Goal: Transaction & Acquisition: Purchase product/service

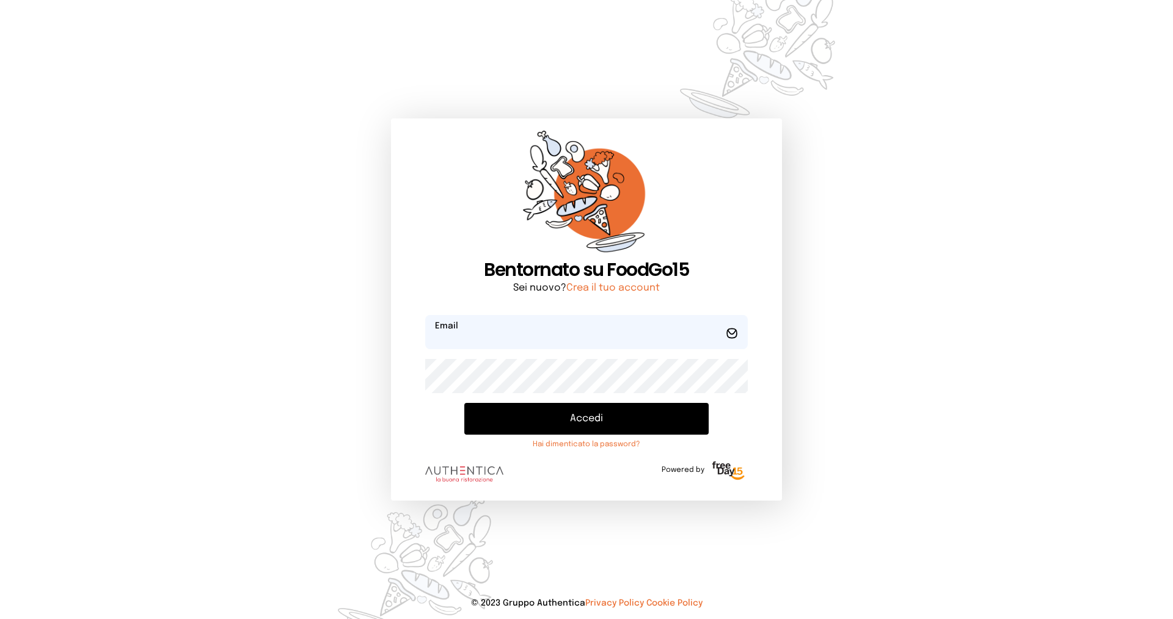
type input "**********"
click at [603, 420] on button "Accedi" at bounding box center [586, 419] width 244 height 32
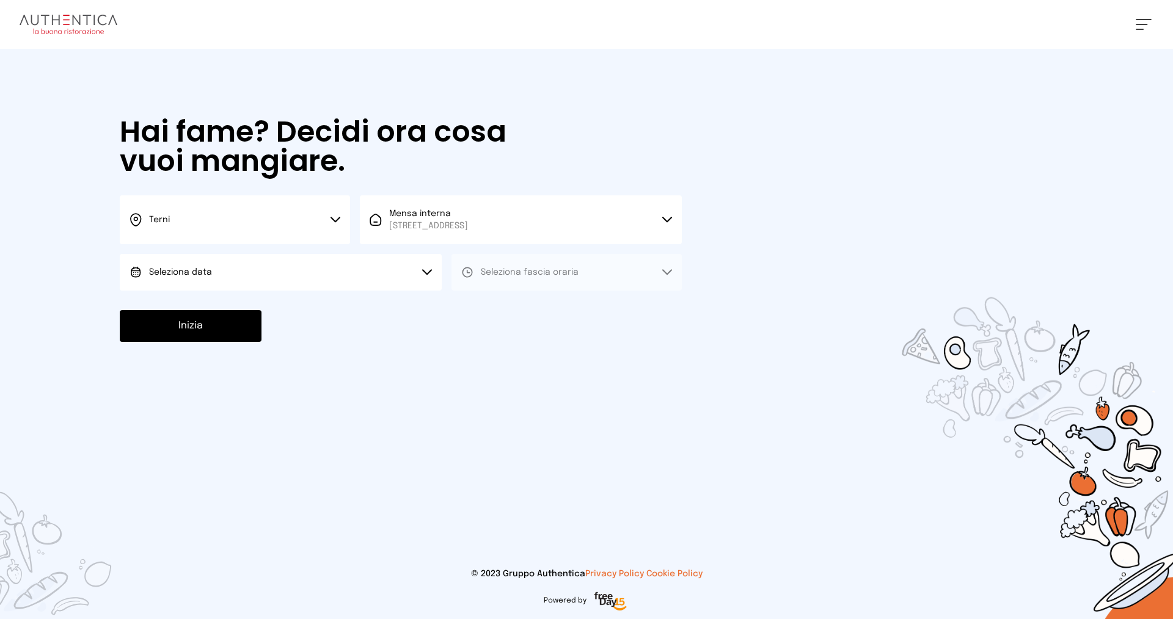
click at [334, 220] on icon at bounding box center [335, 219] width 9 height 4
click at [287, 259] on li "Terni" at bounding box center [235, 260] width 230 height 33
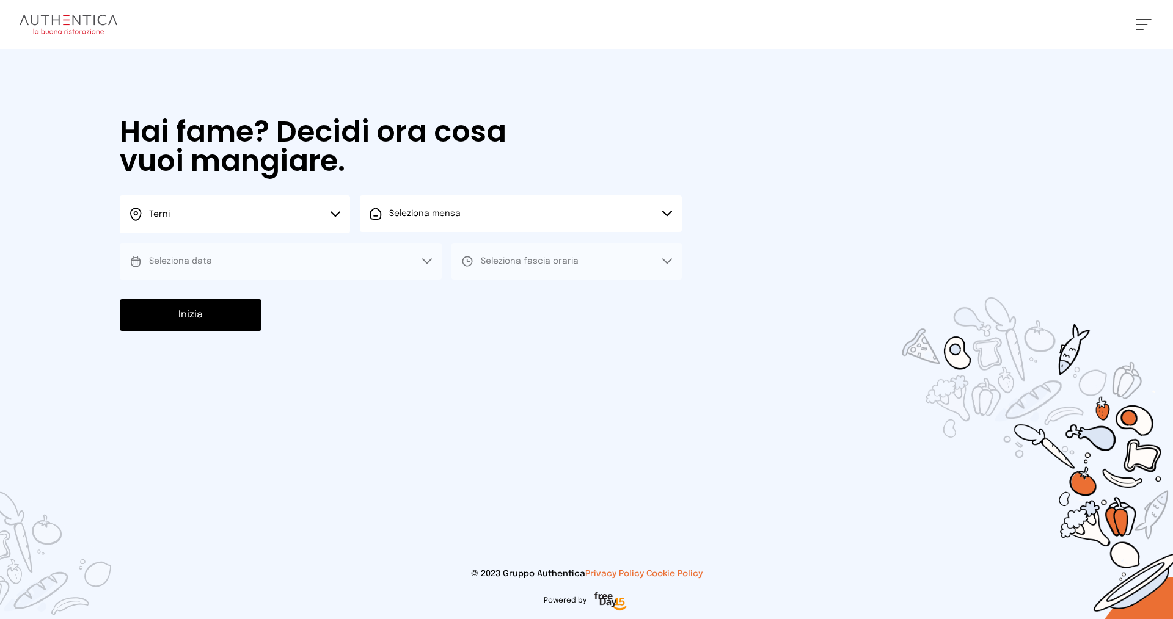
click at [459, 218] on span "Seleziona mensa" at bounding box center [424, 214] width 71 height 12
click at [447, 252] on span "Mensa interna" at bounding box center [428, 248] width 79 height 12
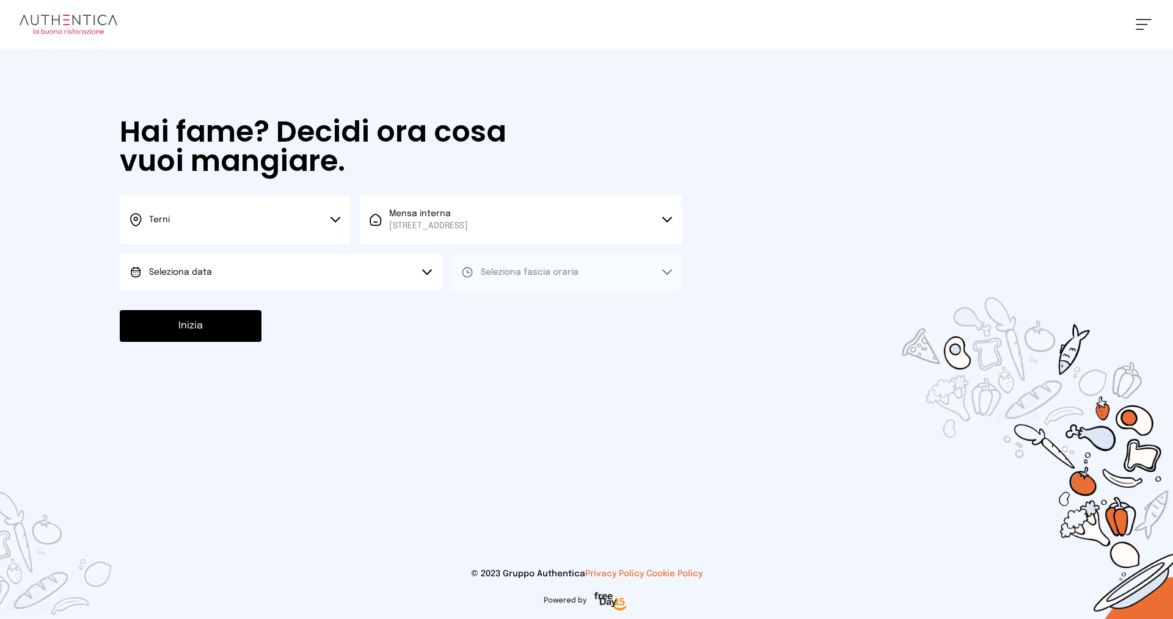
click at [268, 279] on button "Seleziona data" at bounding box center [281, 272] width 322 height 37
click at [222, 307] on li "[DATE], [DATE]" at bounding box center [281, 307] width 322 height 32
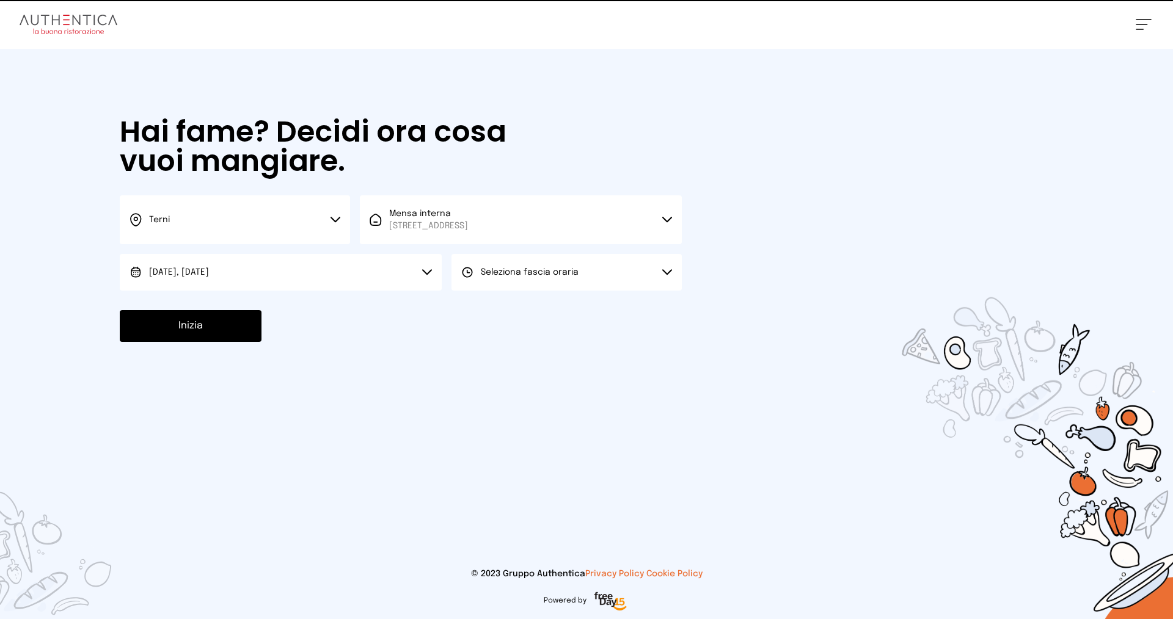
click at [554, 272] on span "Seleziona fascia oraria" at bounding box center [530, 272] width 98 height 9
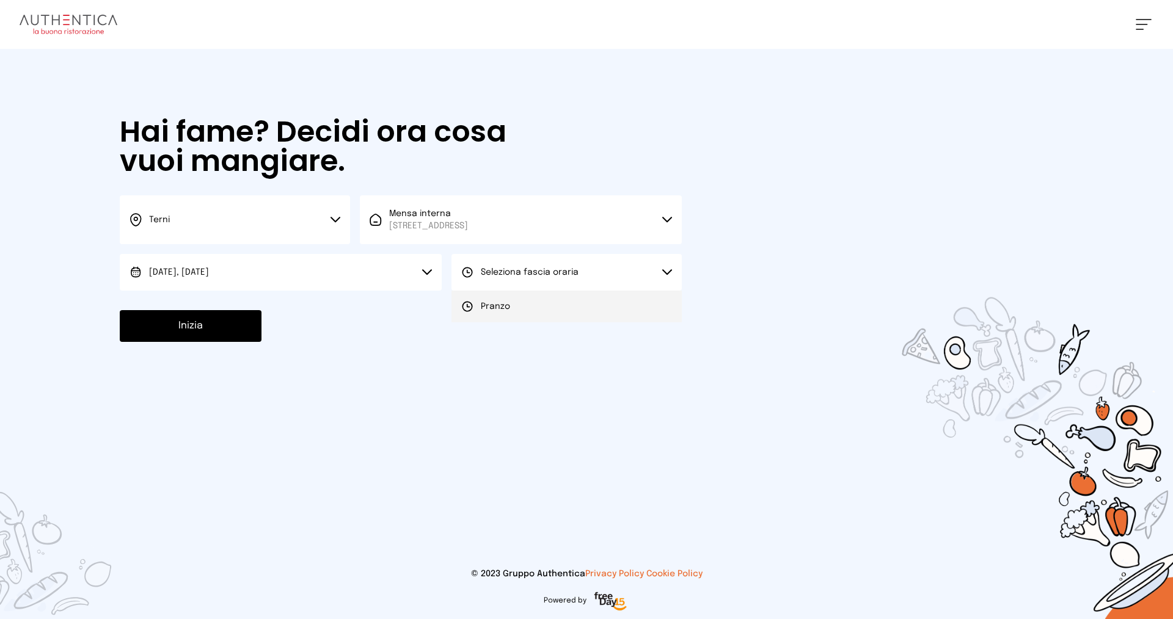
click at [525, 312] on li "Pranzo" at bounding box center [566, 307] width 230 height 32
click at [192, 329] on button "Inizia" at bounding box center [191, 326] width 142 height 32
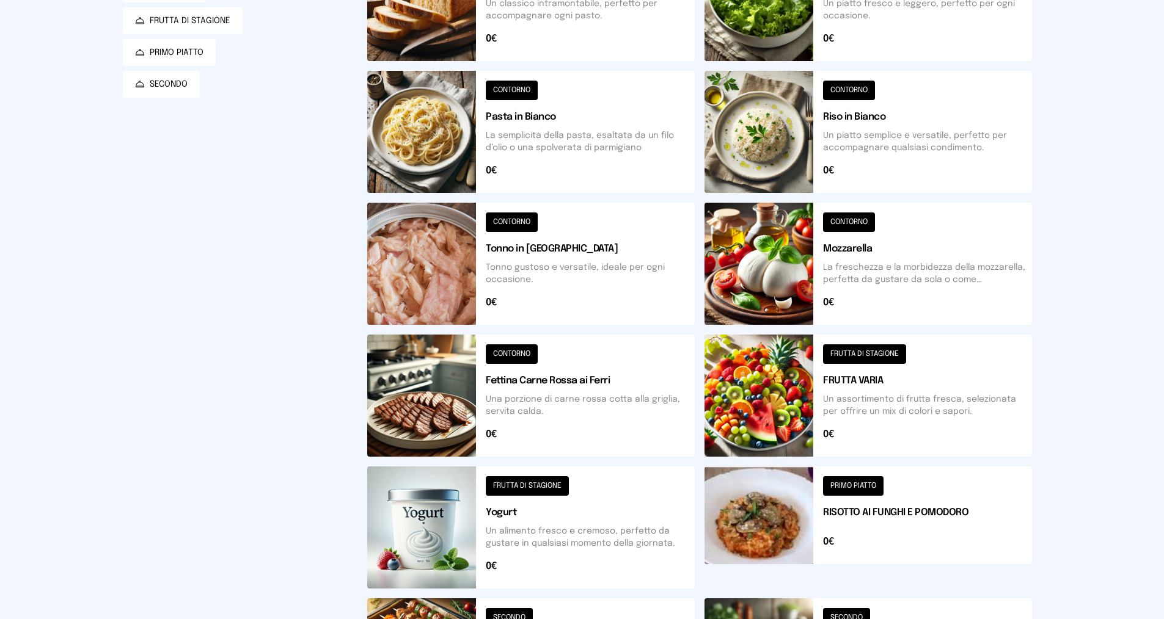
scroll to position [379, 0]
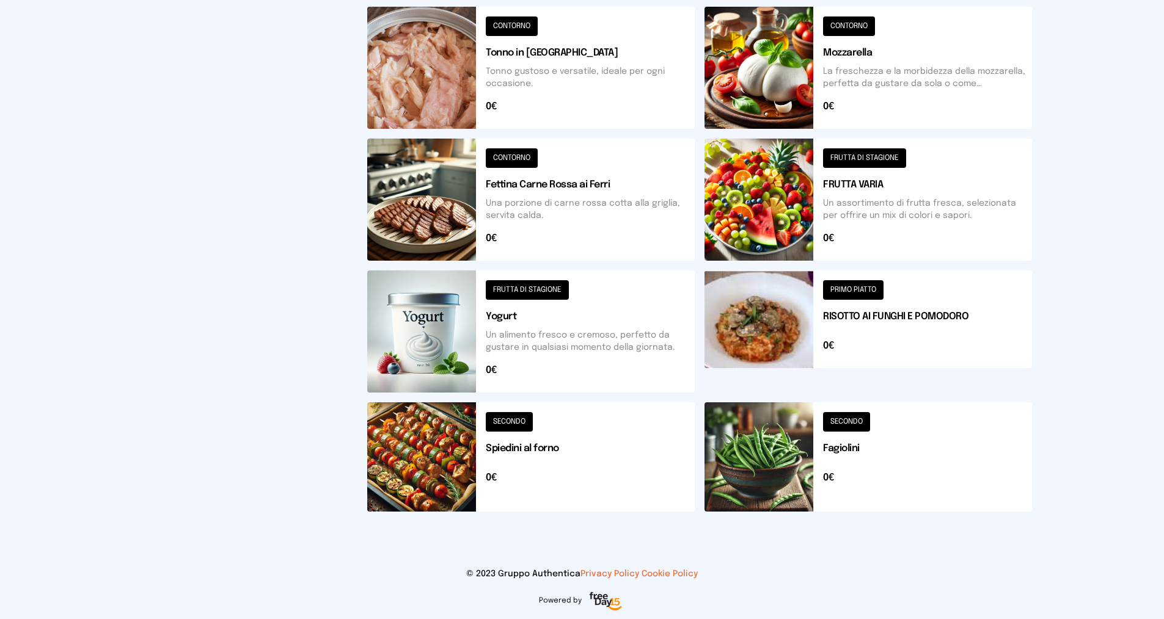
click at [424, 464] on button at bounding box center [530, 457] width 327 height 109
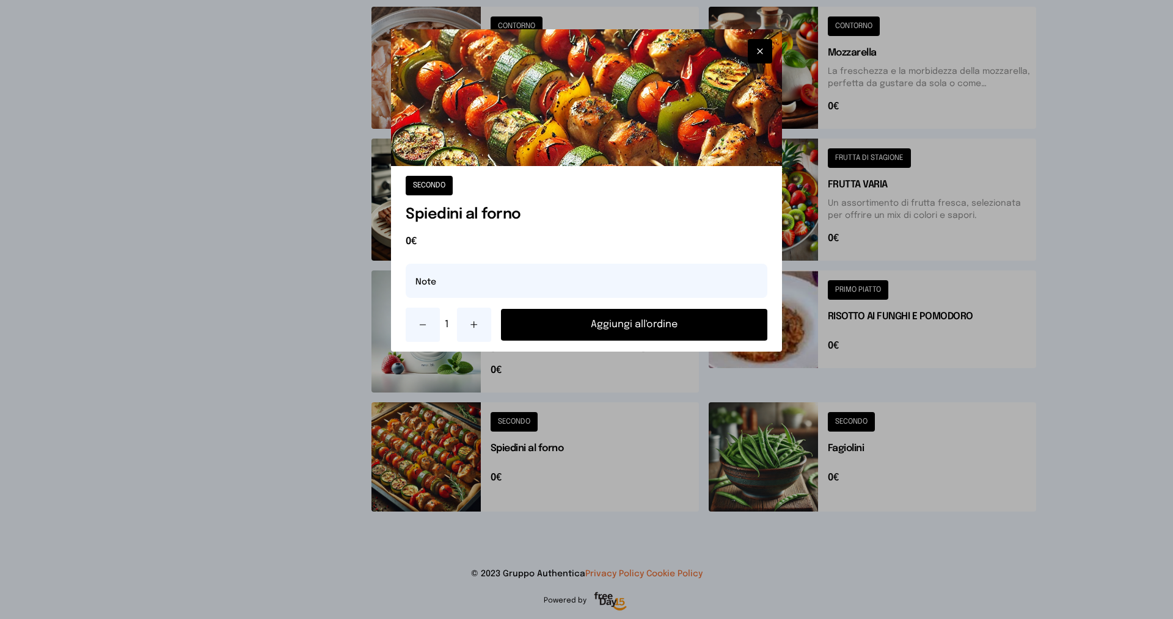
click at [631, 326] on button "Aggiungi all'ordine" at bounding box center [634, 325] width 266 height 32
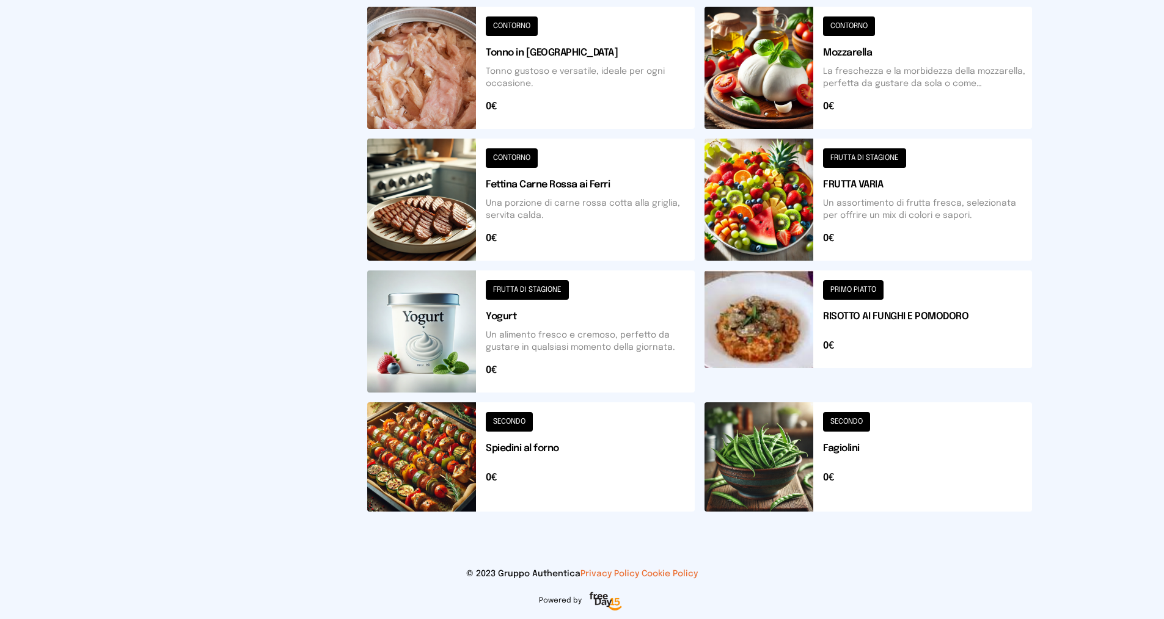
click at [762, 467] on button at bounding box center [867, 457] width 327 height 109
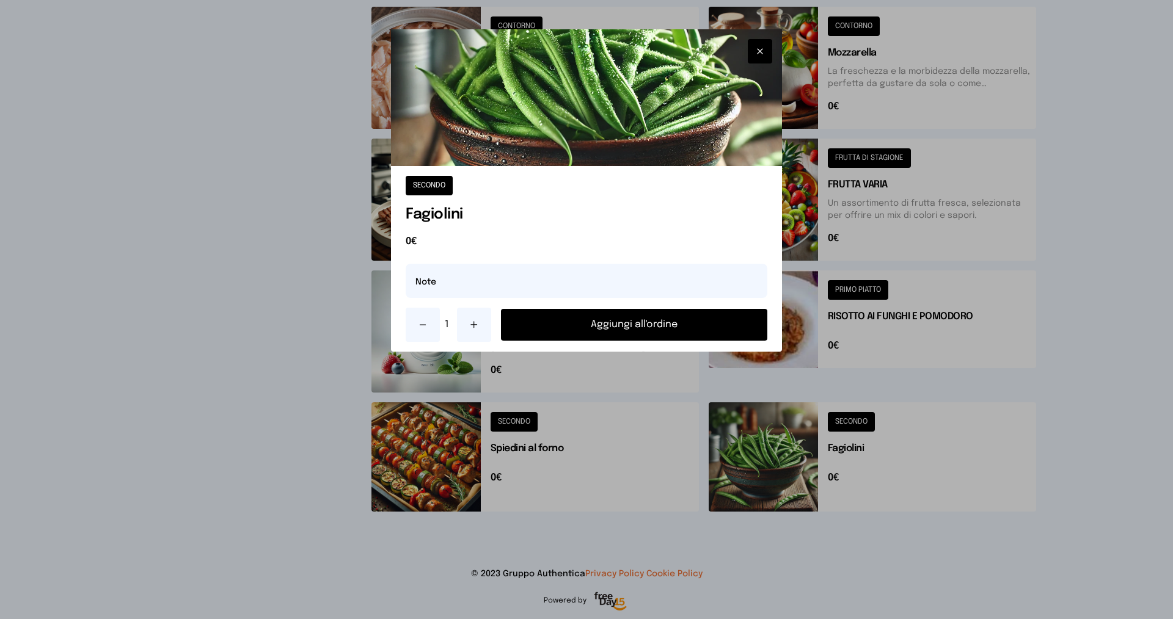
click at [718, 326] on button "Aggiungi all'ordine" at bounding box center [634, 325] width 266 height 32
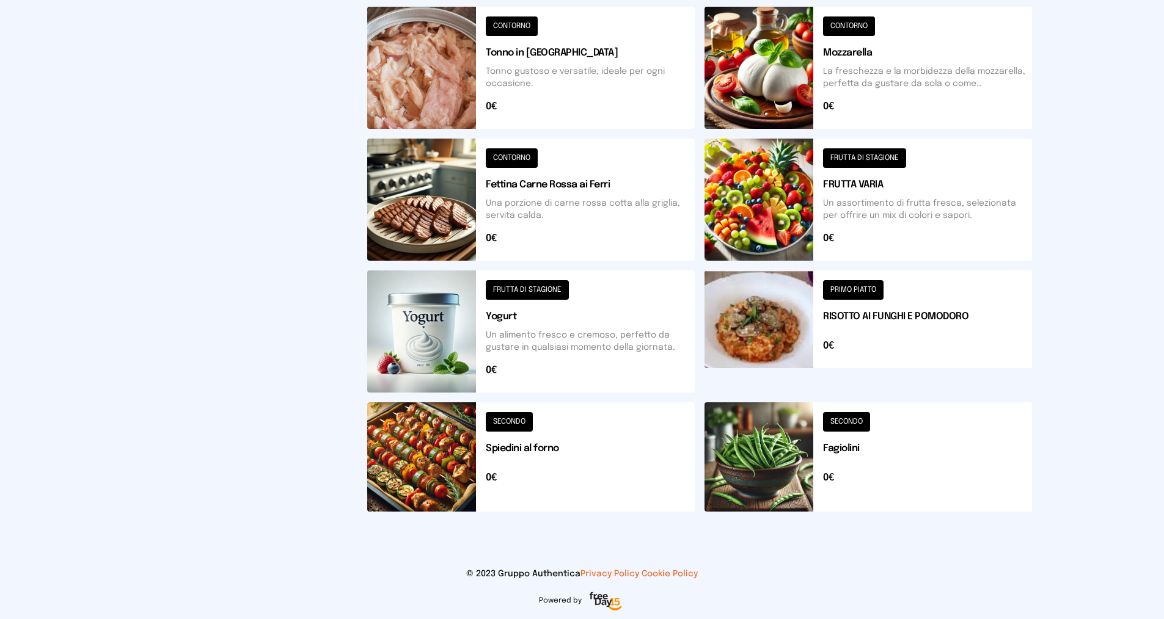
click at [755, 191] on button at bounding box center [867, 200] width 327 height 122
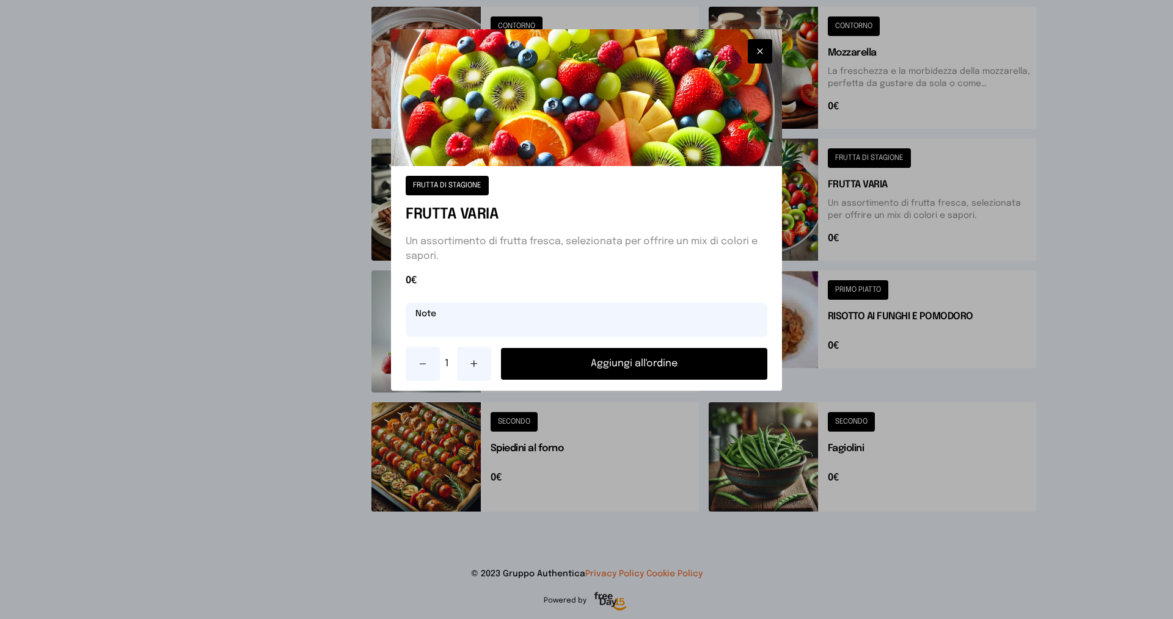
click at [582, 327] on input "text" at bounding box center [587, 320] width 362 height 34
type input "******"
click at [683, 364] on button "Aggiungi all'ordine" at bounding box center [634, 364] width 266 height 32
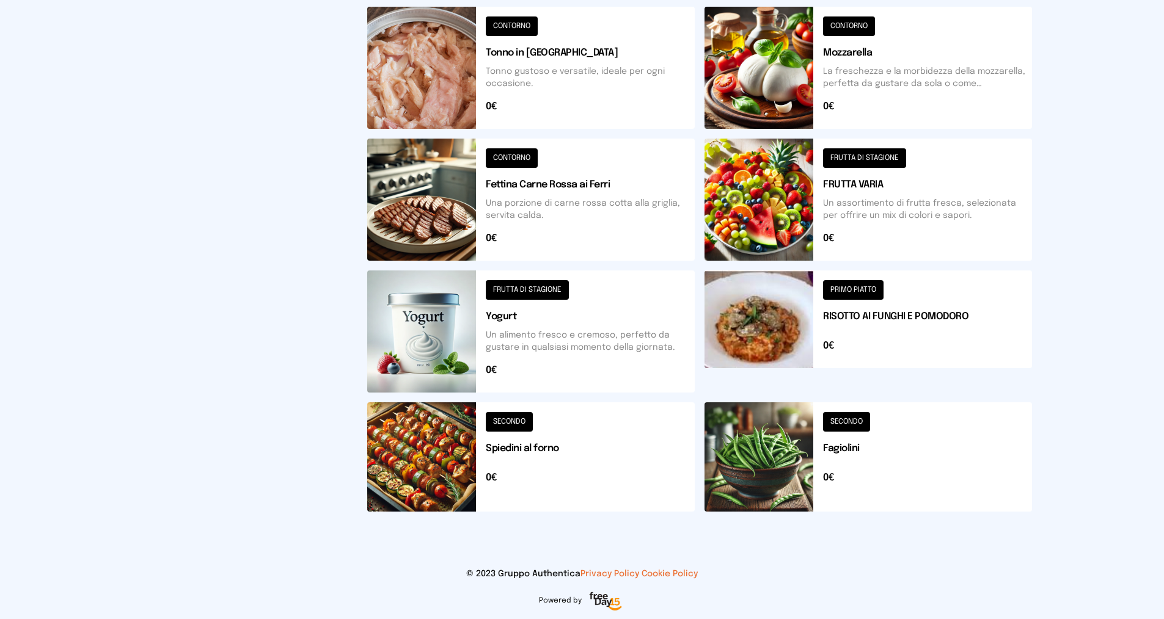
scroll to position [135, 0]
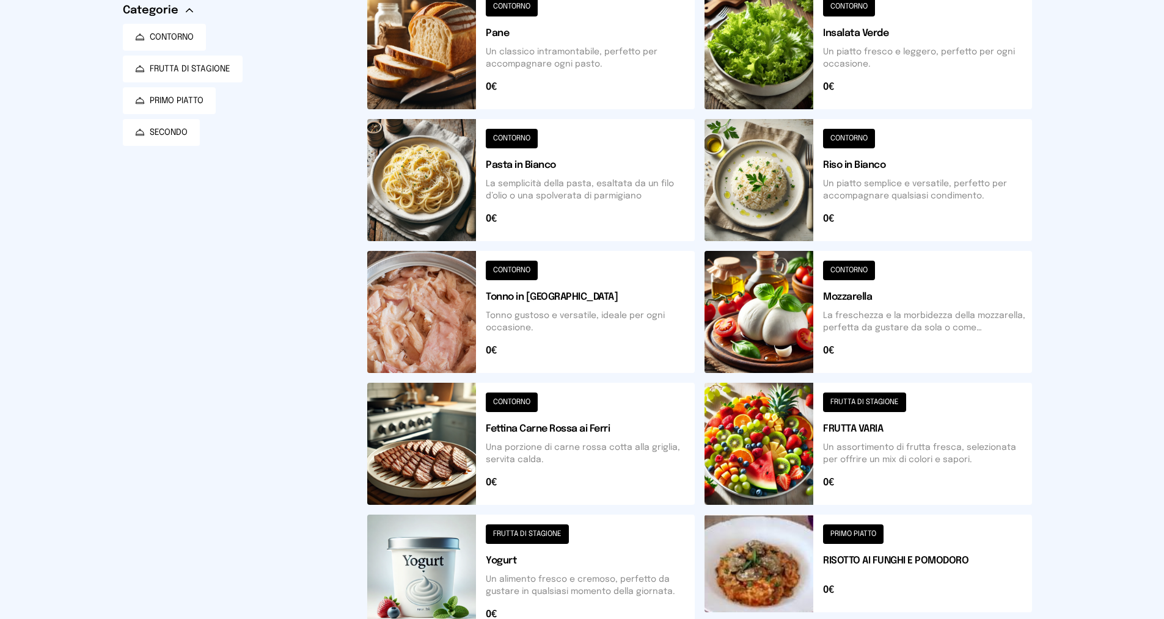
click at [782, 318] on button at bounding box center [867, 312] width 327 height 122
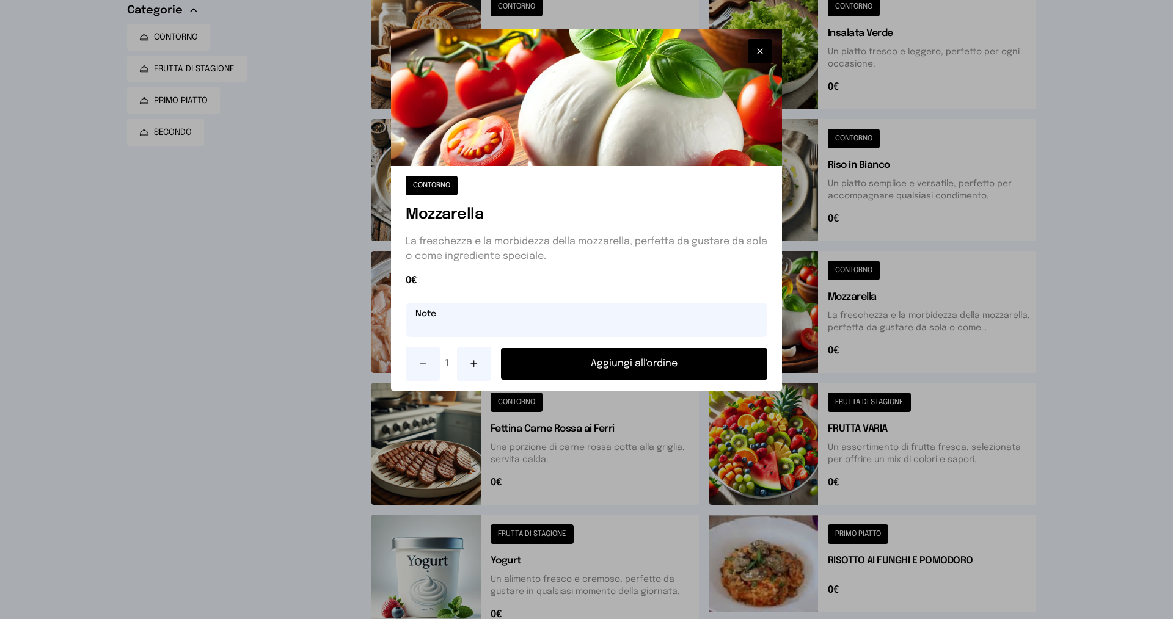
click at [568, 323] on input "text" at bounding box center [587, 320] width 362 height 34
type input "*********"
click at [694, 360] on button "Aggiungi all'ordine" at bounding box center [634, 364] width 266 height 32
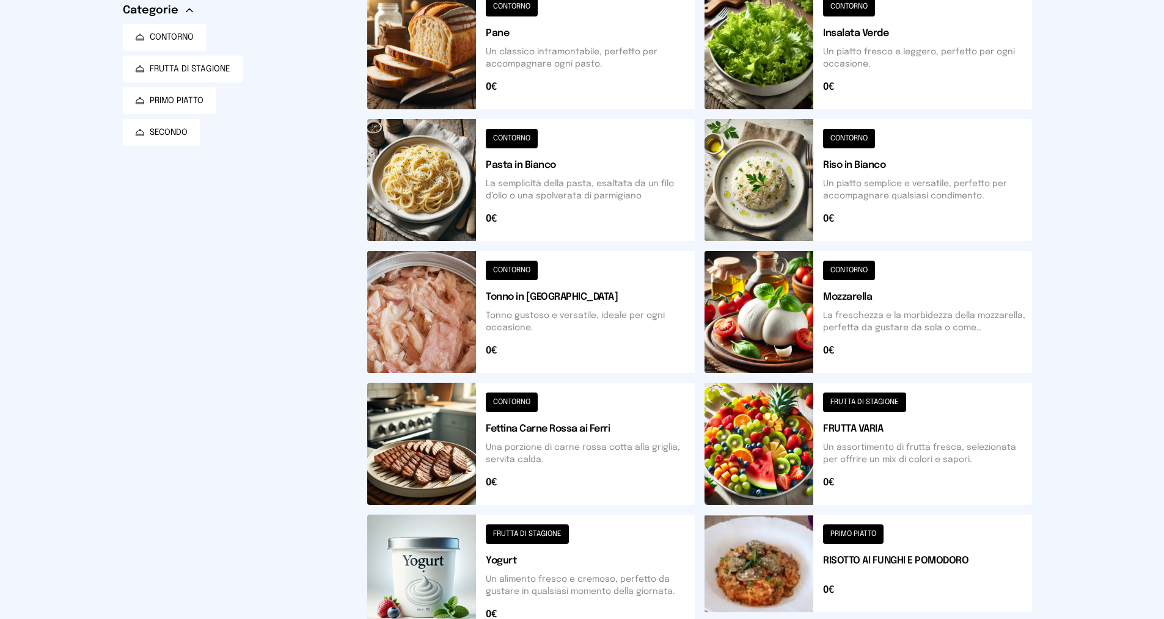
click at [788, 219] on button at bounding box center [867, 180] width 327 height 122
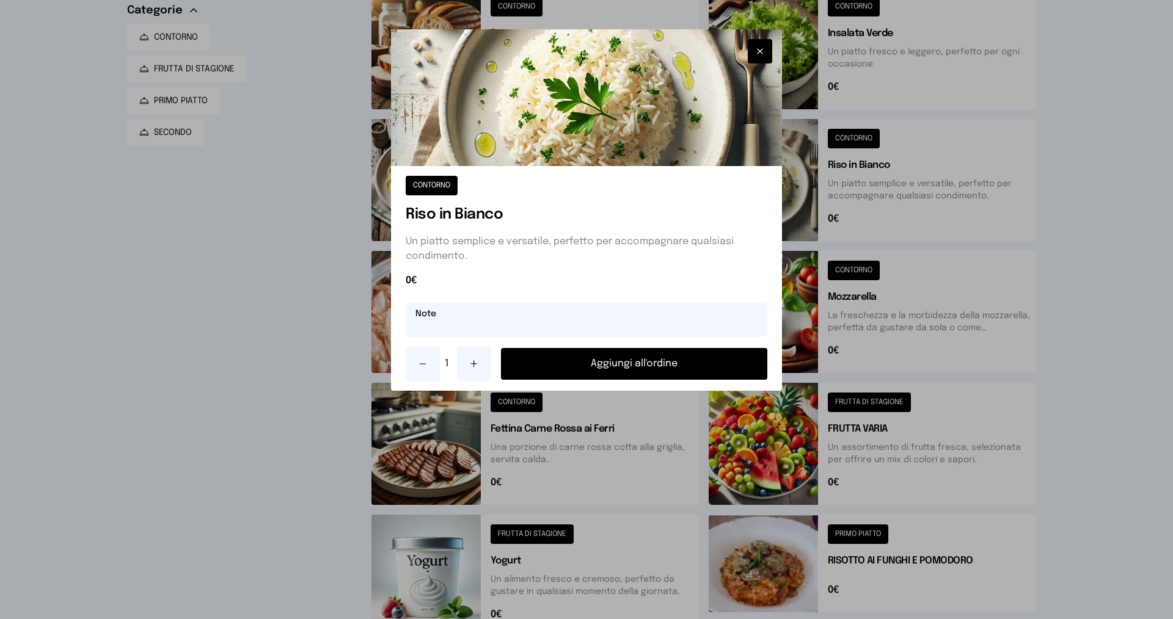
click at [593, 331] on input "text" at bounding box center [587, 320] width 362 height 34
type input "**********"
click at [613, 373] on button "Aggiungi all'ordine" at bounding box center [634, 364] width 266 height 32
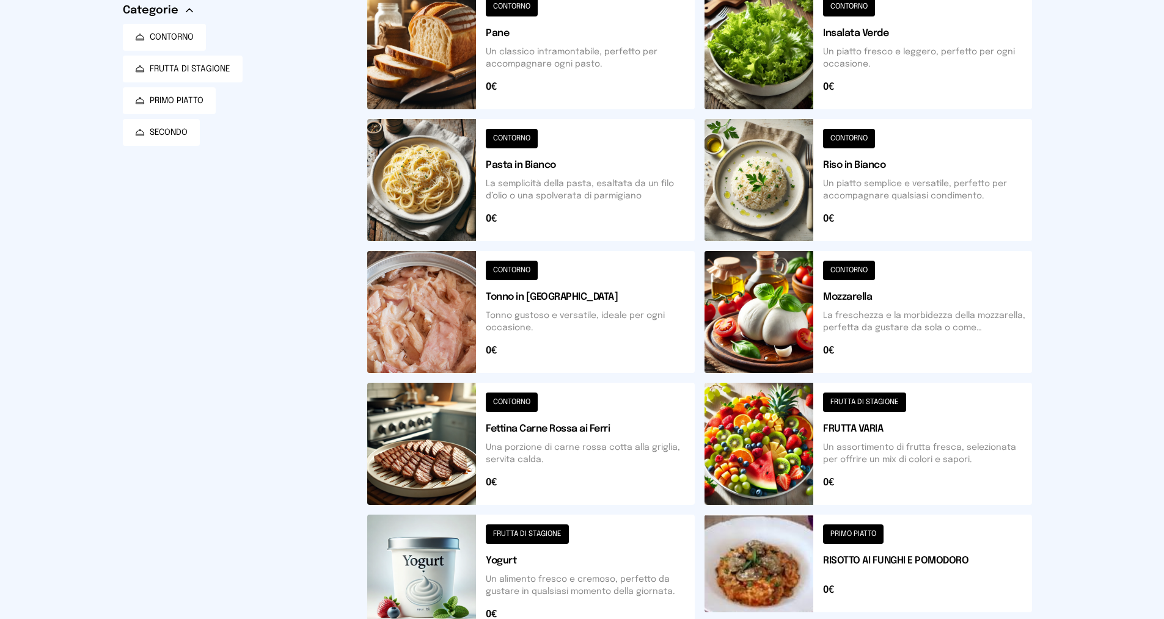
scroll to position [0, 0]
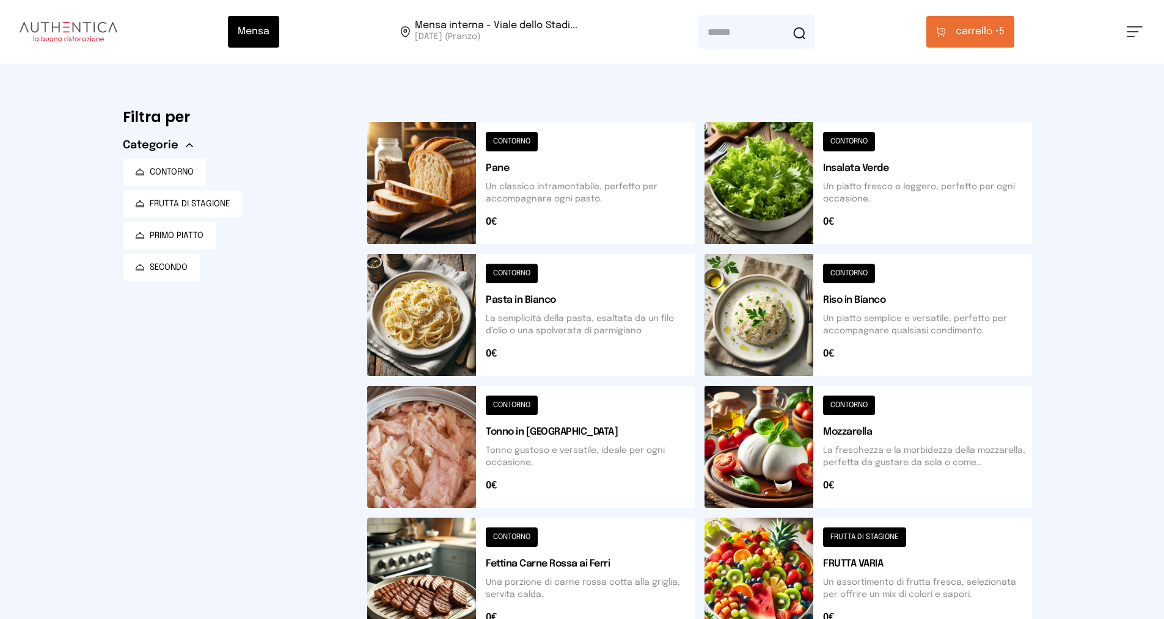
click at [753, 196] on button at bounding box center [867, 183] width 327 height 122
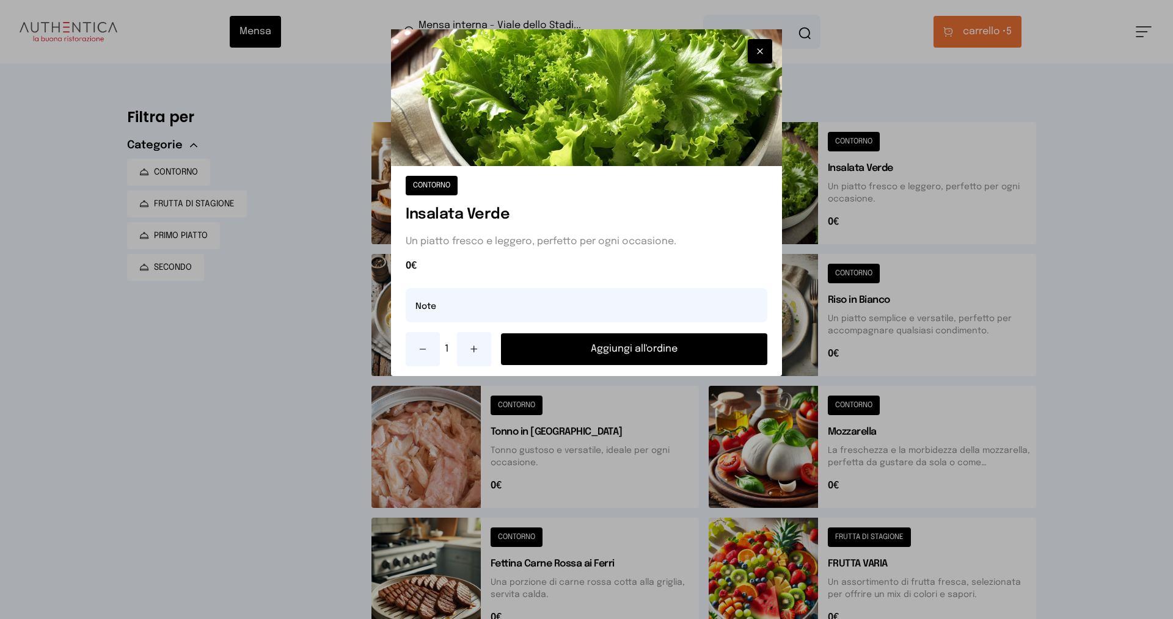
click at [643, 338] on button "Aggiungi all'ordine" at bounding box center [634, 350] width 266 height 32
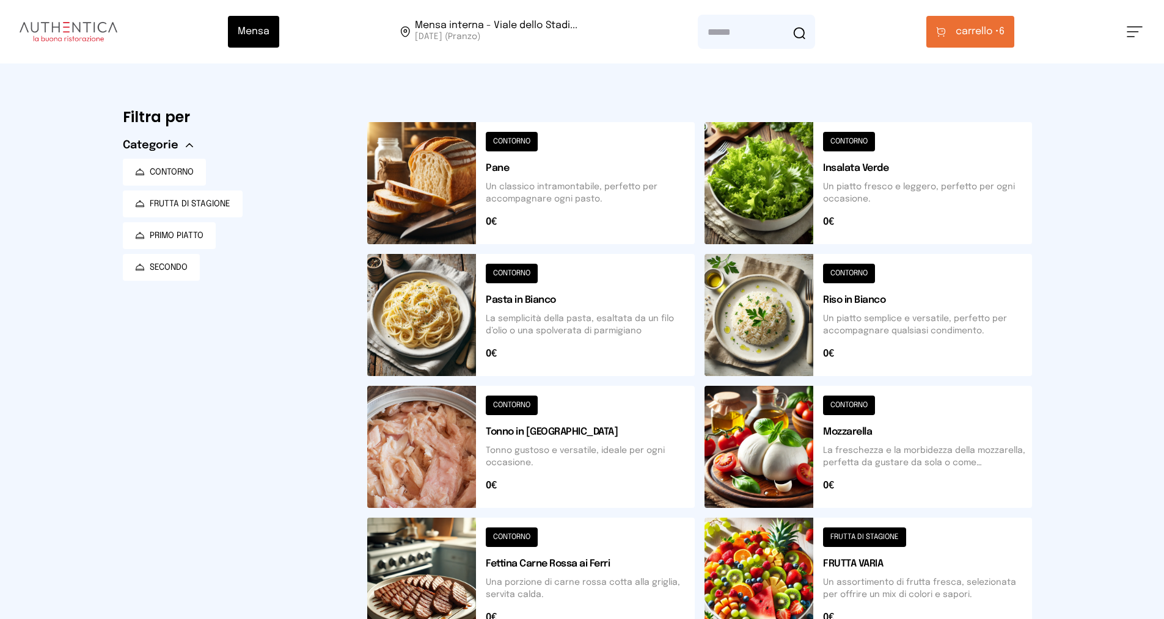
click at [993, 38] on span "carrello •" at bounding box center [977, 31] width 43 height 15
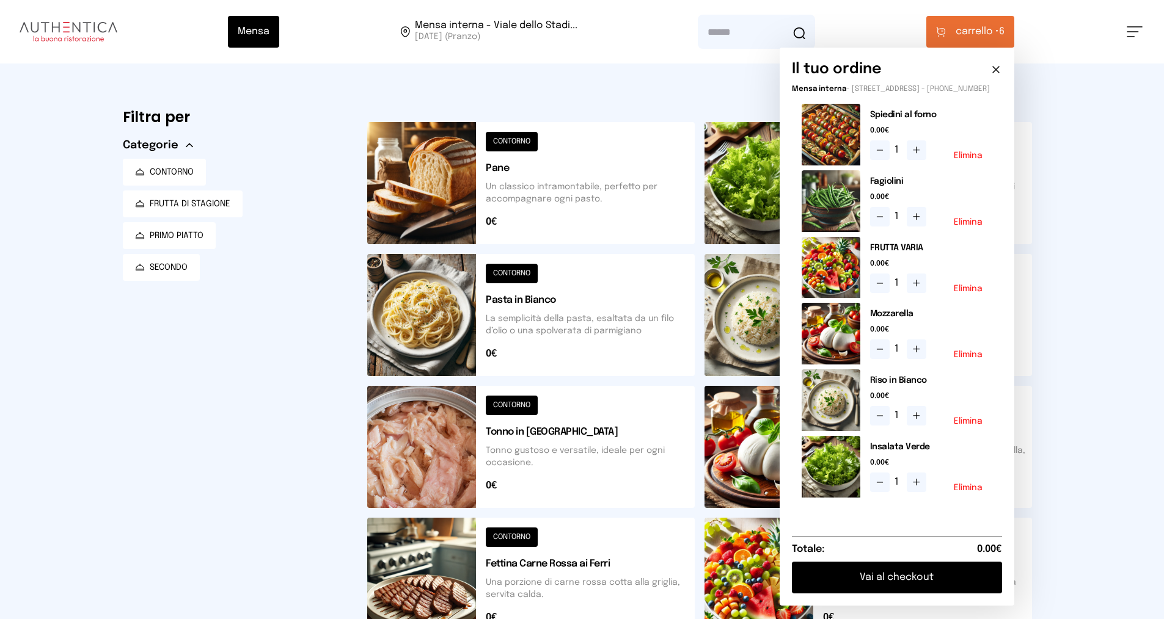
click at [935, 586] on button "Vai al checkout" at bounding box center [897, 578] width 210 height 32
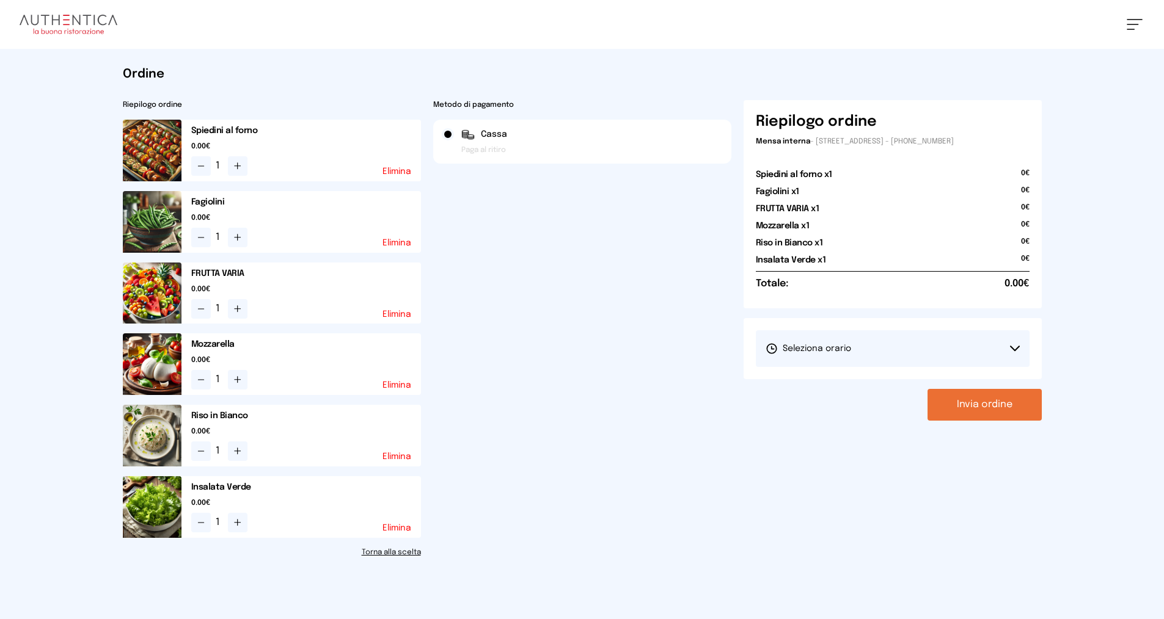
click at [1007, 349] on button "Seleziona orario" at bounding box center [893, 349] width 274 height 37
click at [811, 379] on span "1° Turno (13:00 - 15:00)" at bounding box center [812, 383] width 92 height 12
click at [999, 401] on button "Invia ordine" at bounding box center [984, 405] width 114 height 32
